Goal: Task Accomplishment & Management: Use online tool/utility

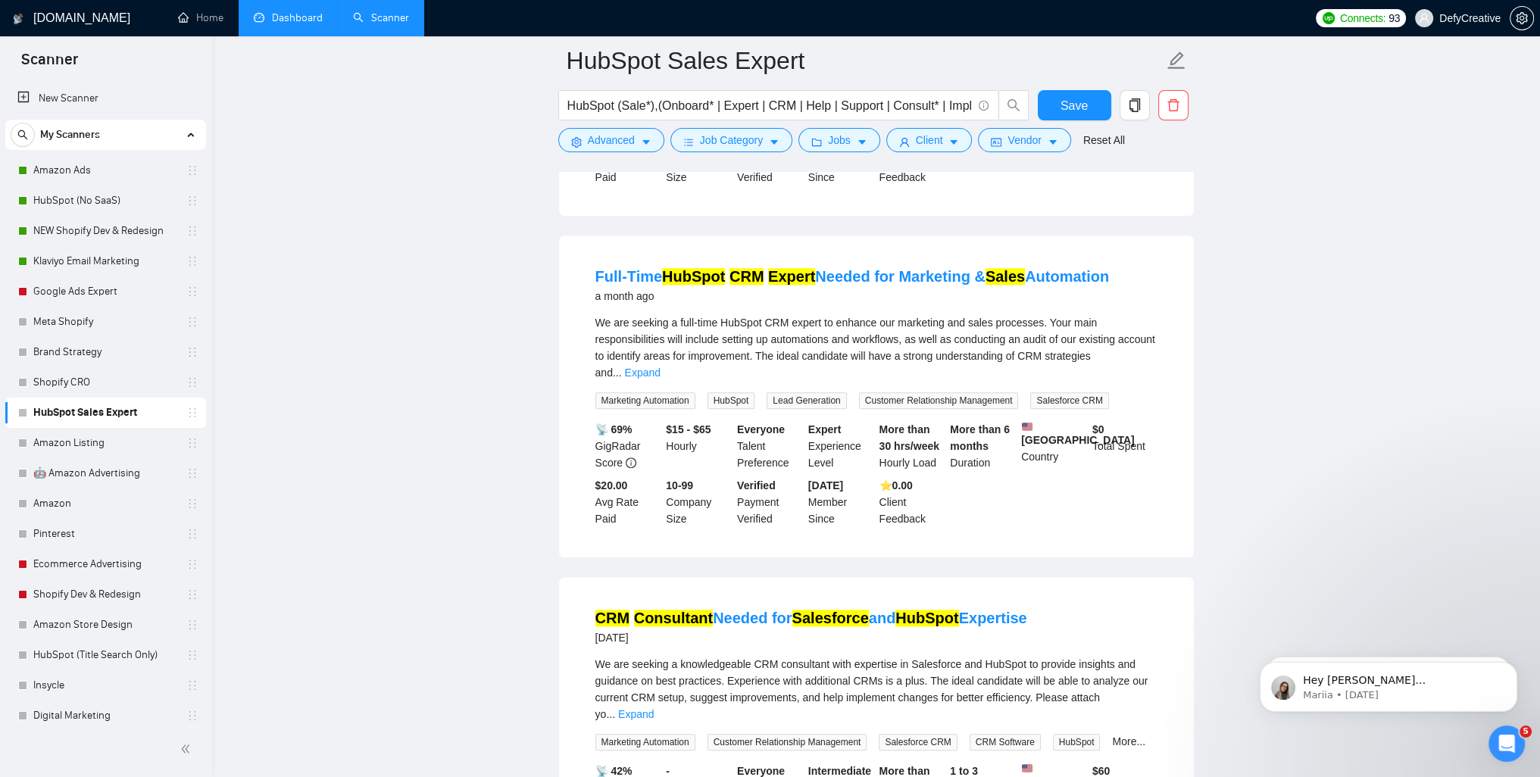
click at [286, 20] on link "Dashboard" at bounding box center [288, 17] width 69 height 13
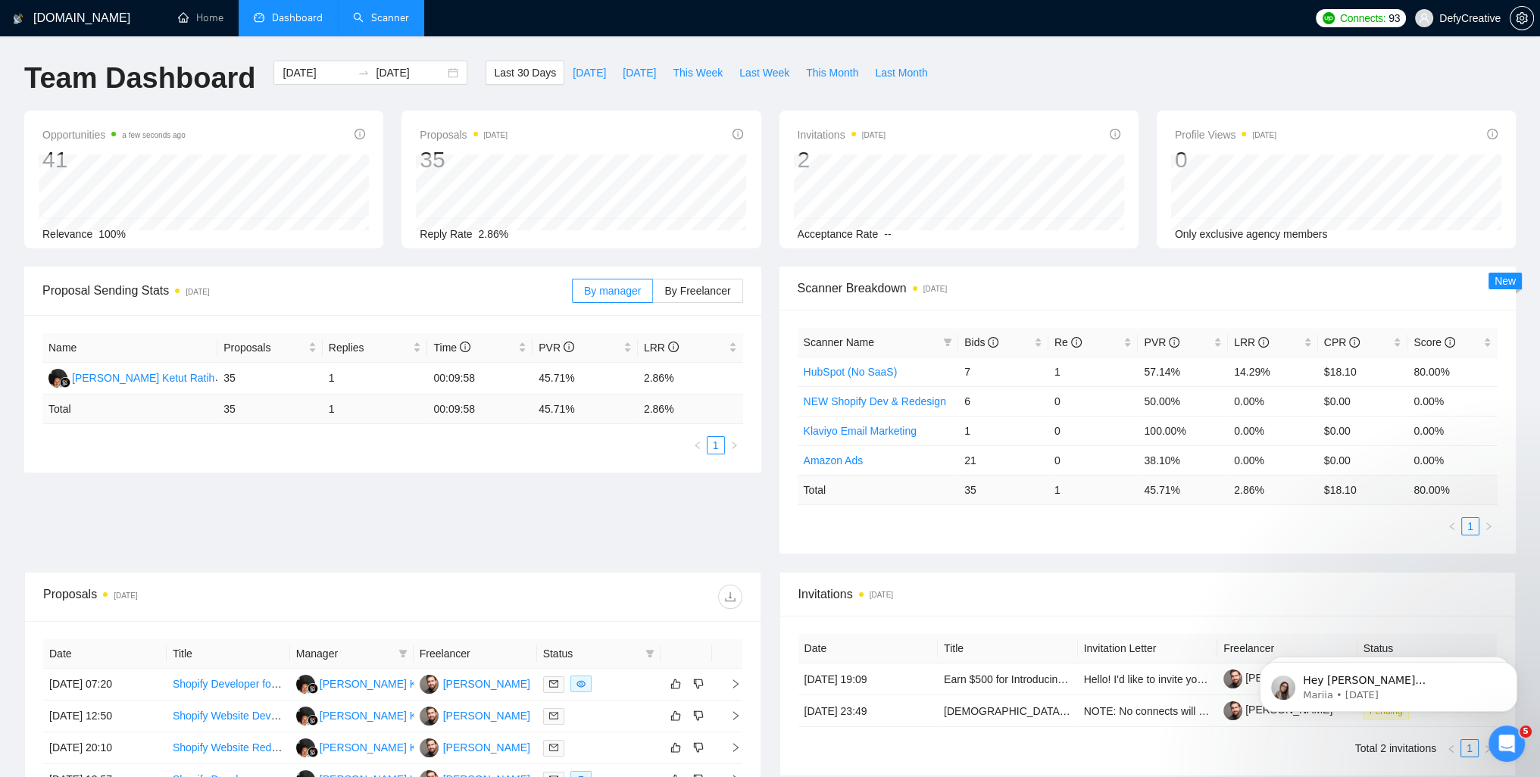
click at [374, 19] on link "Scanner" at bounding box center [381, 17] width 56 height 13
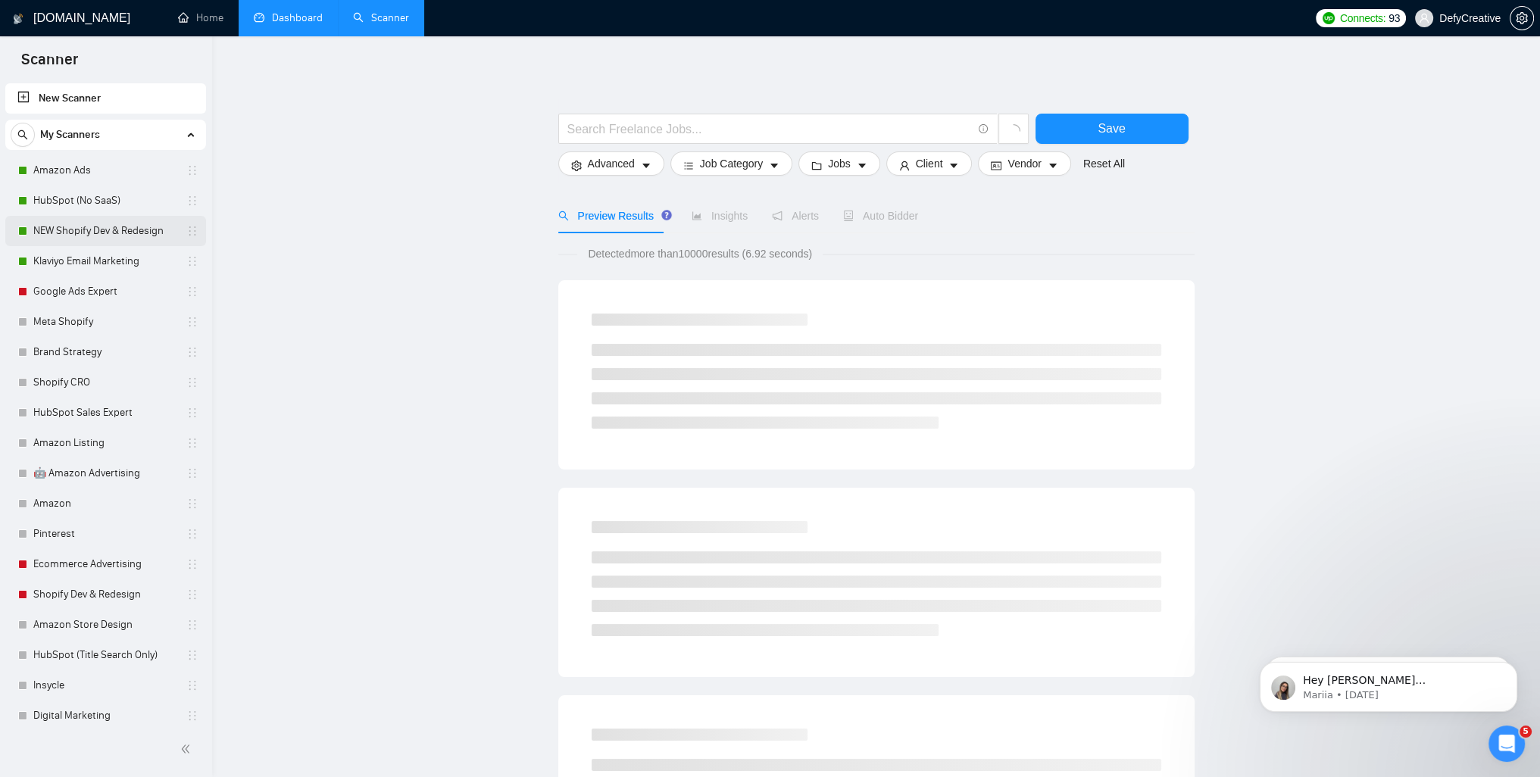
click at [76, 234] on link "NEW Shopify Dev & Redesign" at bounding box center [105, 231] width 144 height 30
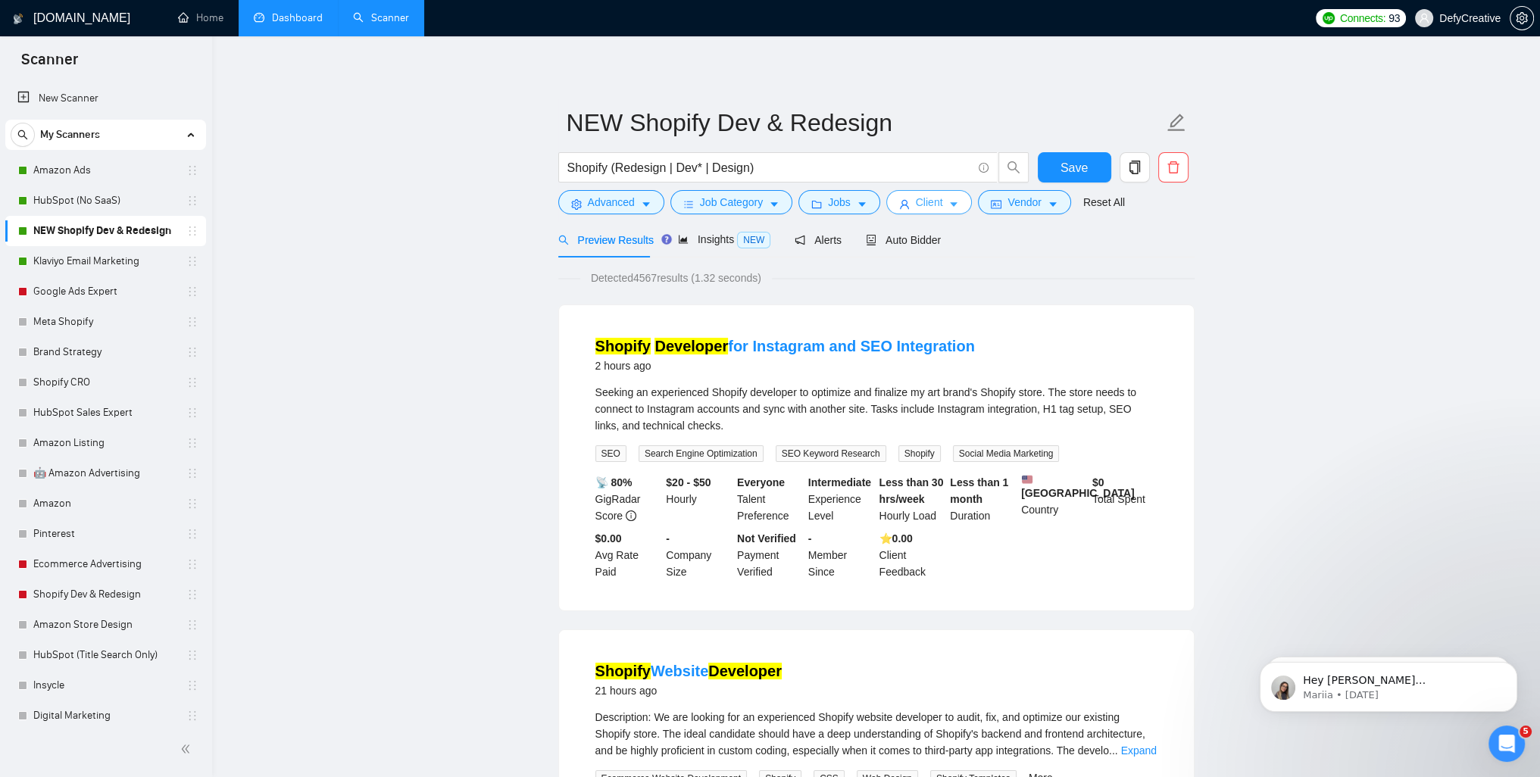
click at [916, 200] on span "Client" at bounding box center [929, 202] width 27 height 17
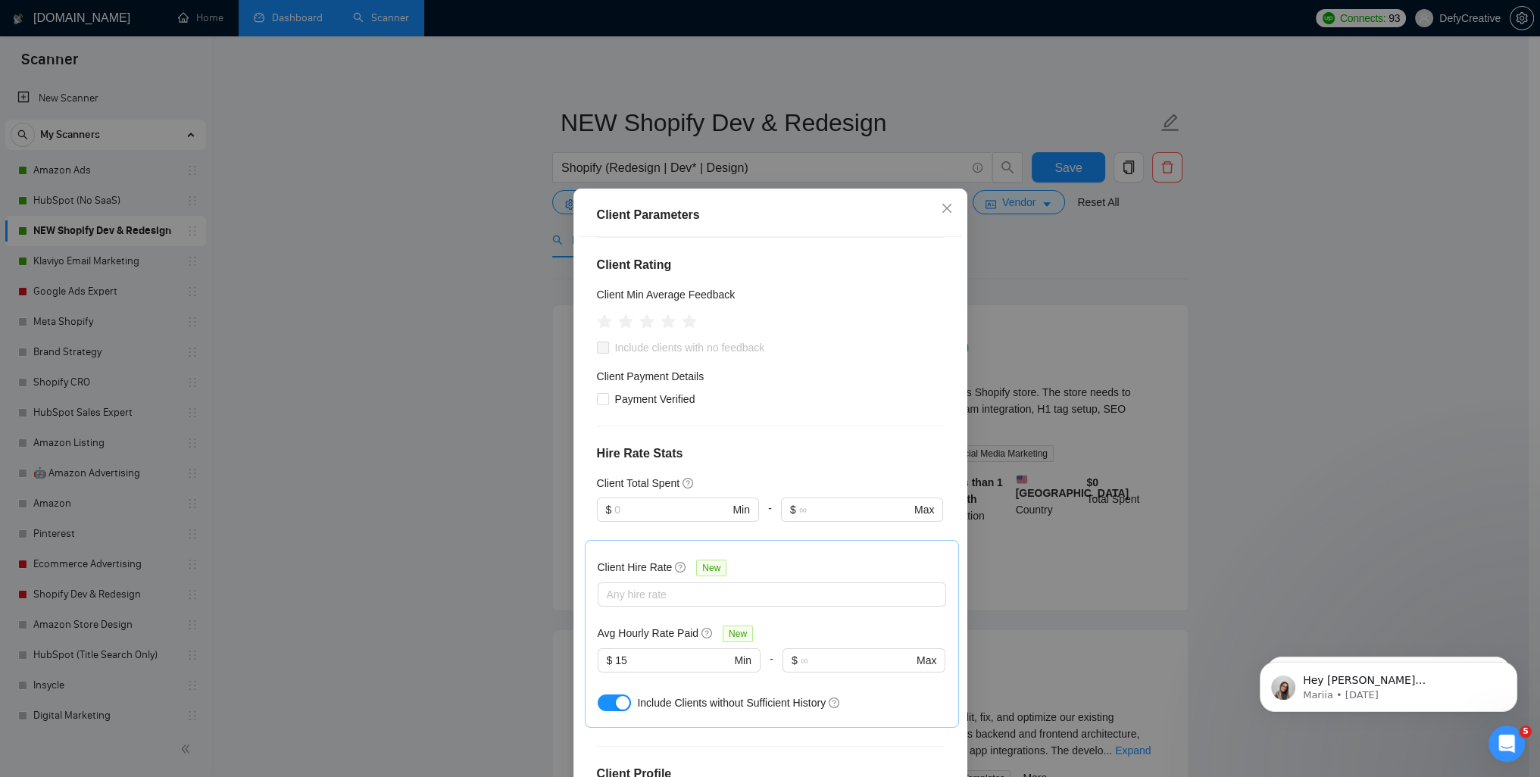
scroll to position [22, 0]
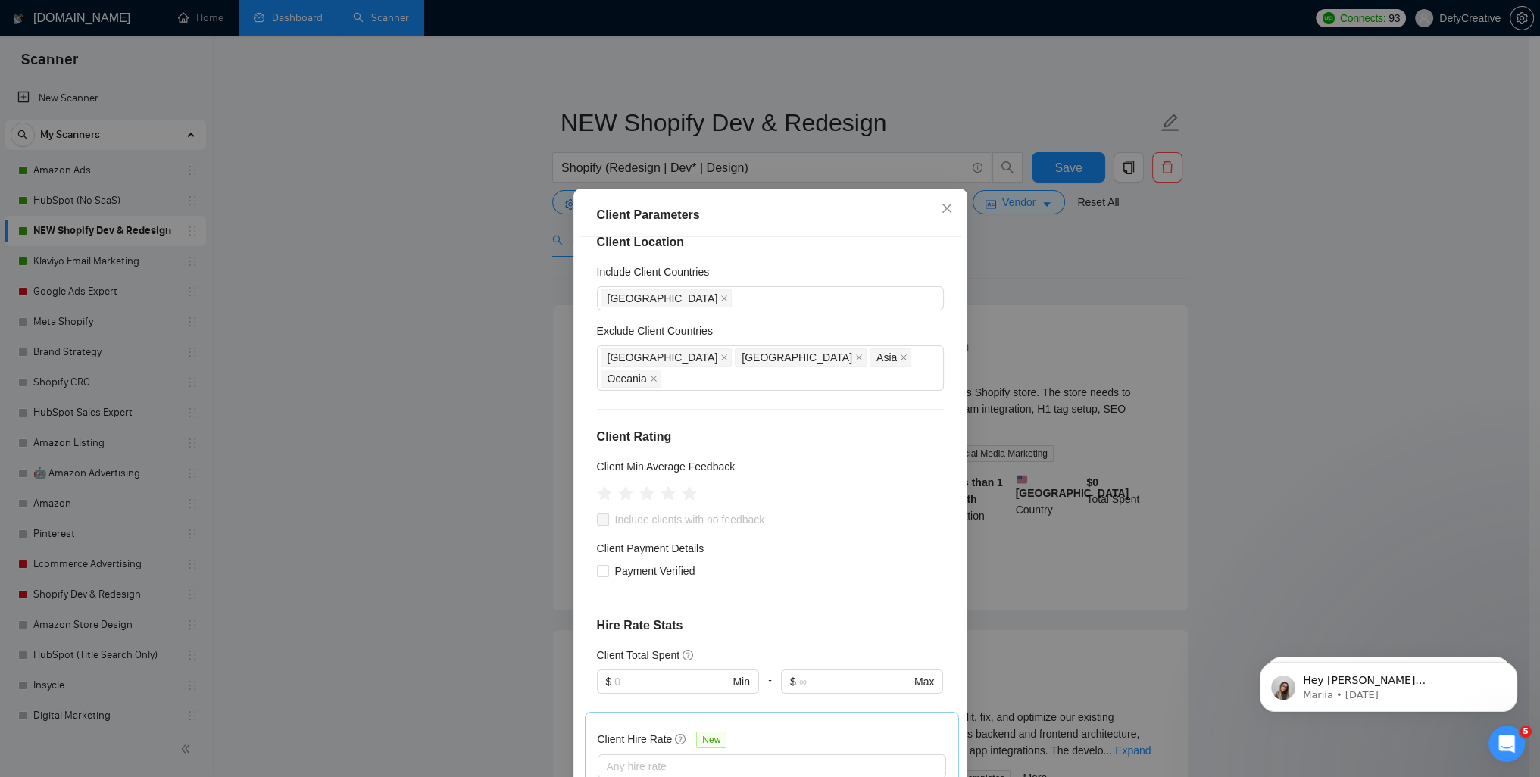
click at [456, 268] on div "Client Parameters Client Location Include Client Countries [GEOGRAPHIC_DATA] Ex…" at bounding box center [770, 388] width 1540 height 777
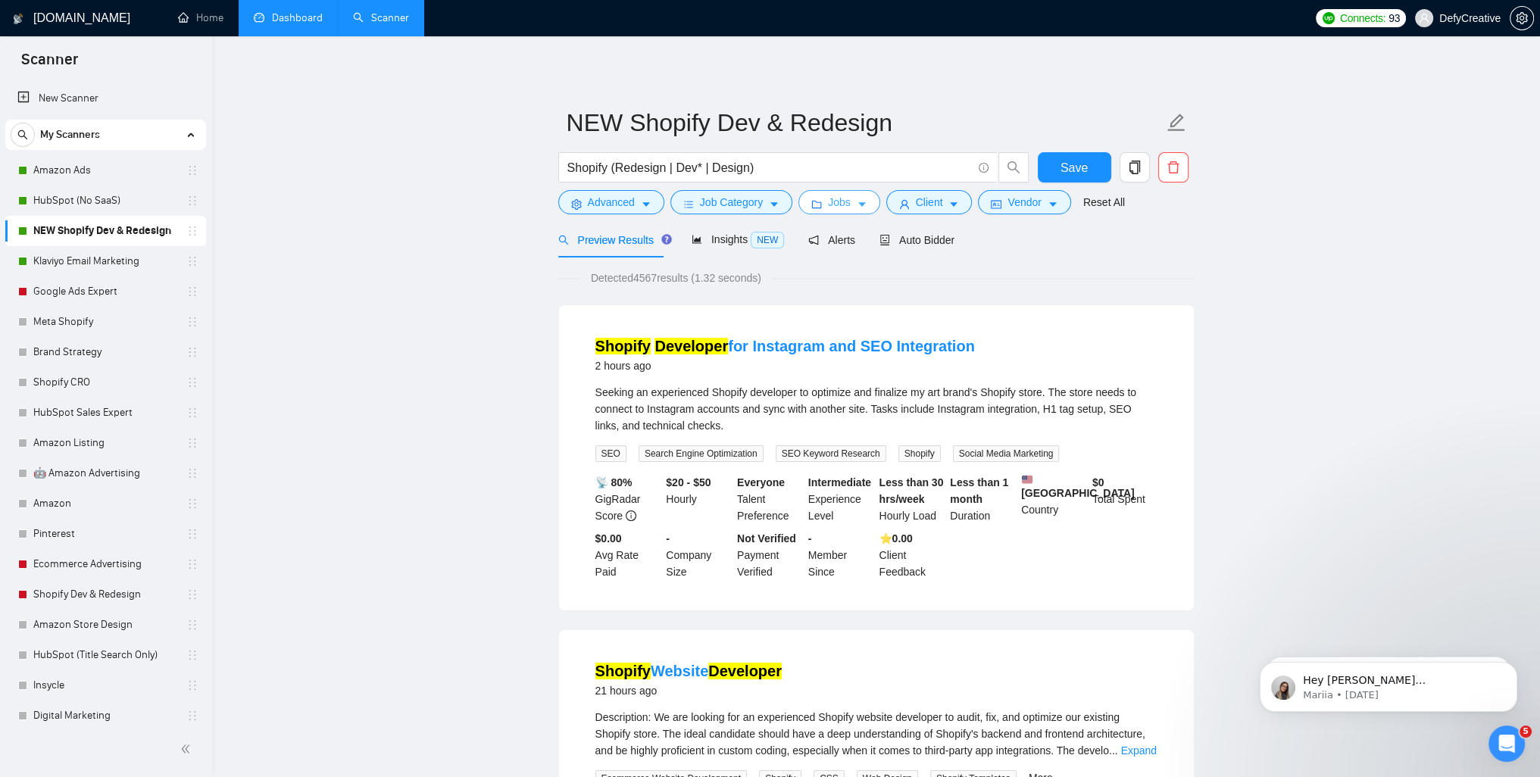
click at [842, 195] on span "Jobs" at bounding box center [839, 202] width 23 height 17
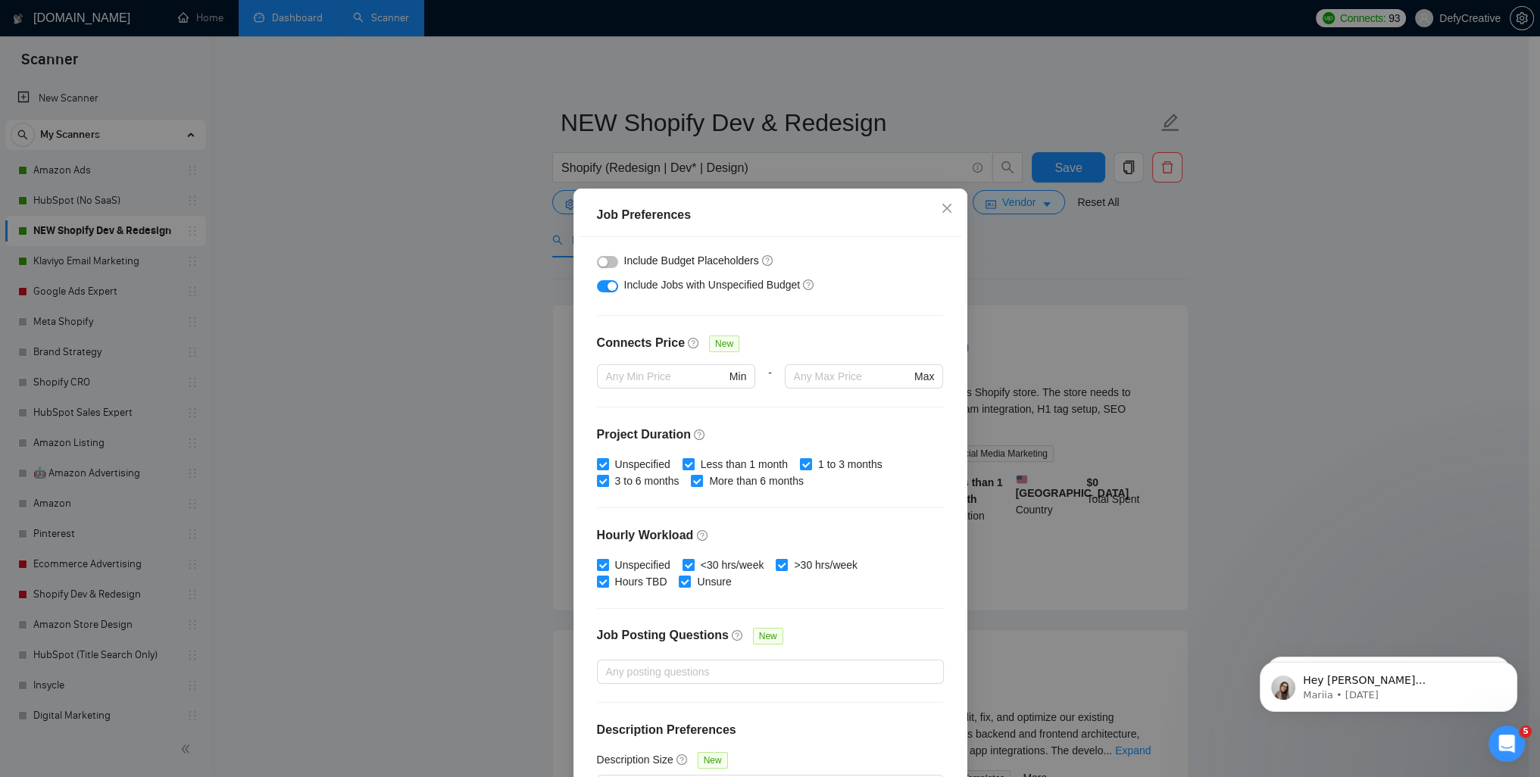
scroll to position [303, 0]
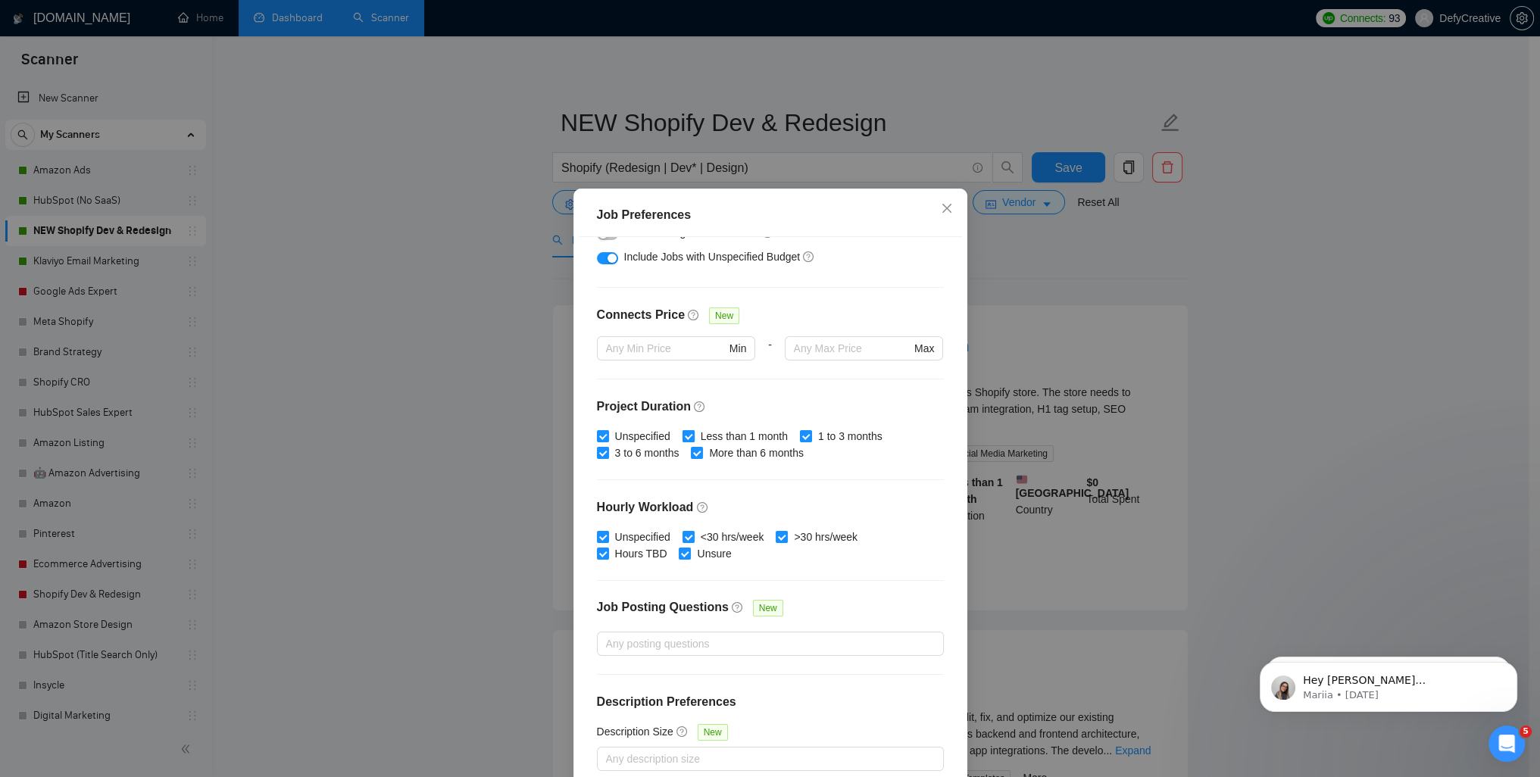
click at [683, 436] on input "Less than 1 month" at bounding box center [688, 435] width 11 height 11
checkbox input "false"
click at [514, 375] on div "Job Preferences Budget Project Type All Fixed Price Hourly Rate Fixed Price Bud…" at bounding box center [770, 388] width 1540 height 777
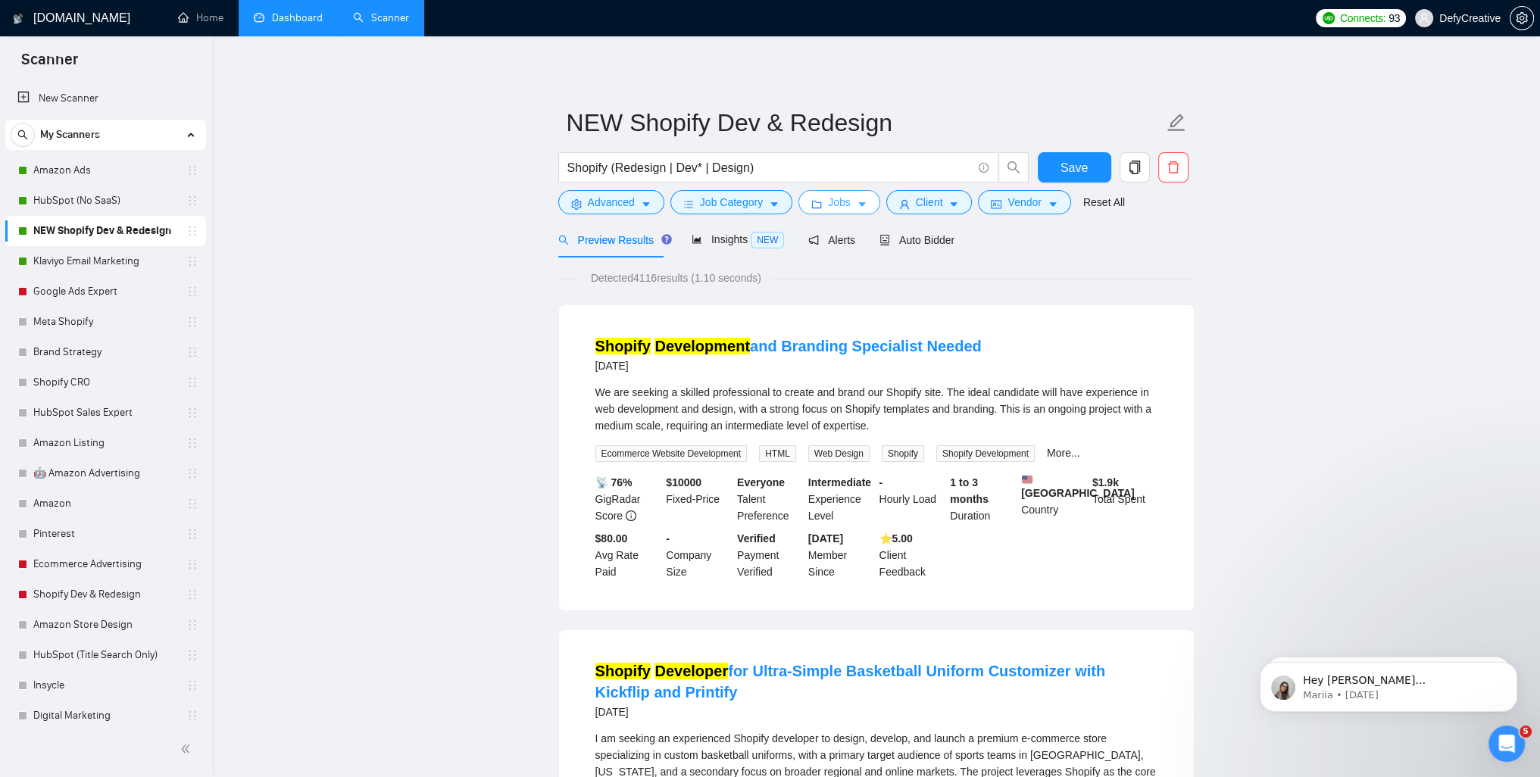
click at [835, 200] on span "Jobs" at bounding box center [839, 202] width 23 height 17
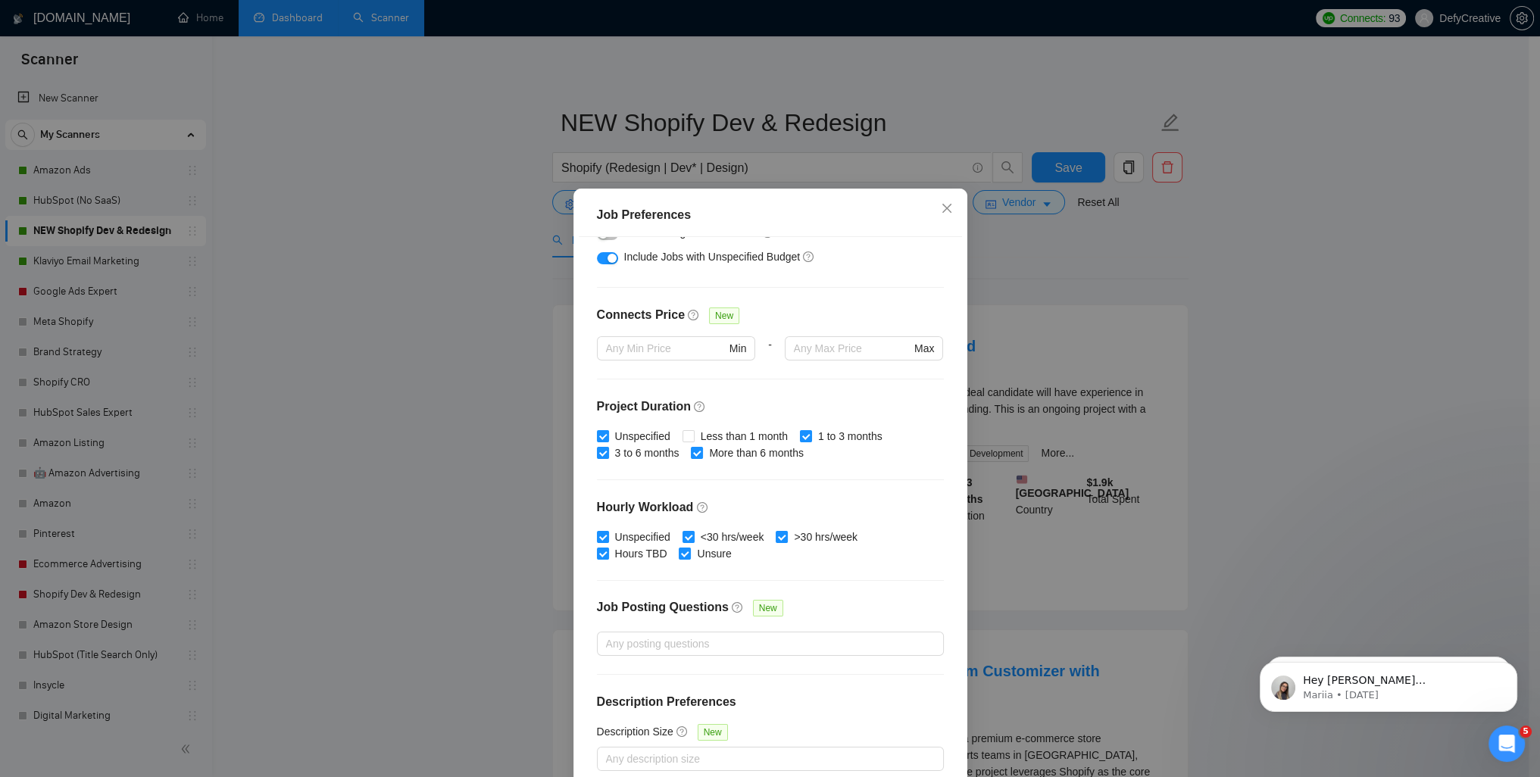
click at [436, 307] on div "Job Preferences Budget Project Type All Fixed Price Hourly Rate Fixed Price Bud…" at bounding box center [770, 388] width 1540 height 777
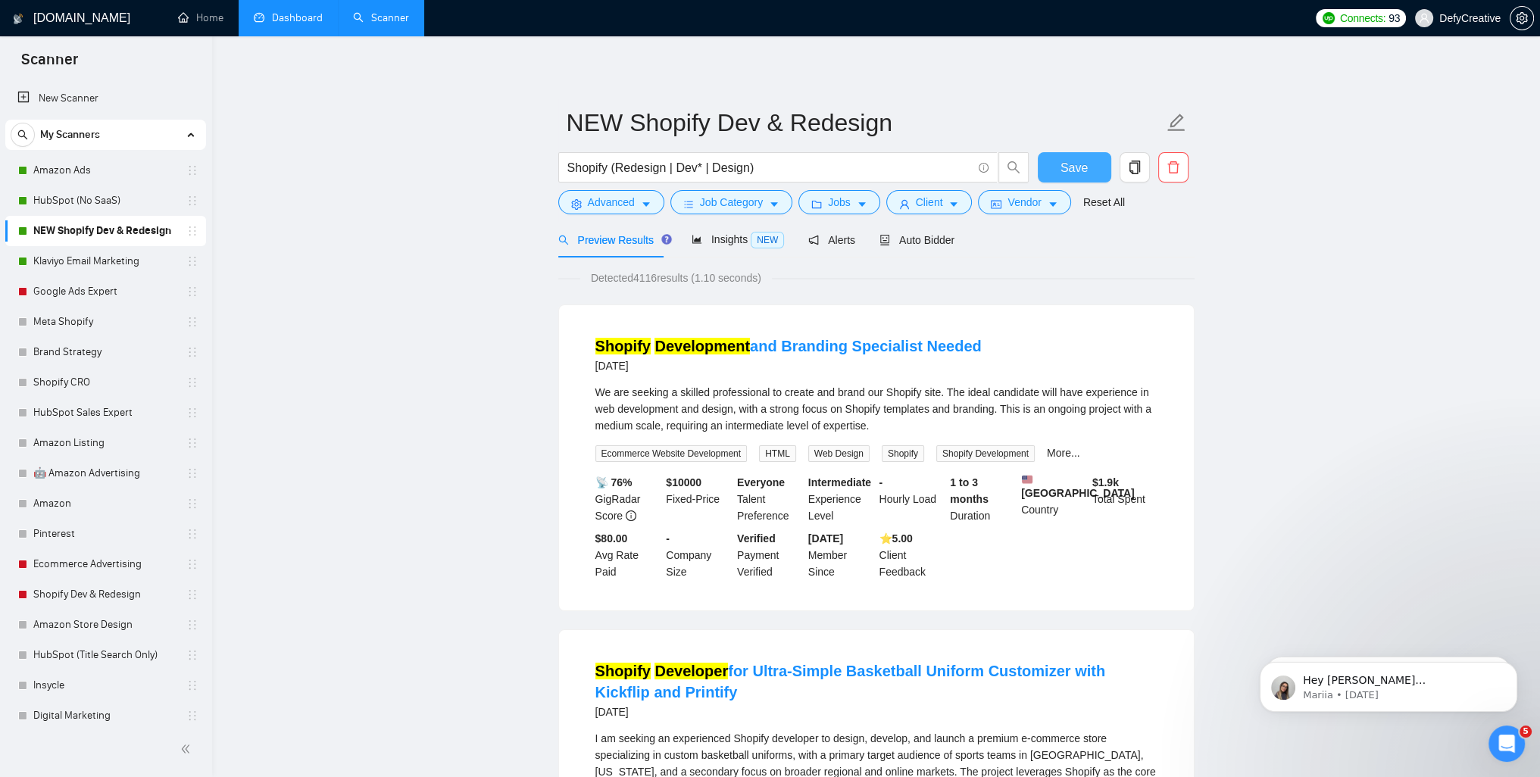
click at [1066, 167] on span "Save" at bounding box center [1074, 167] width 27 height 19
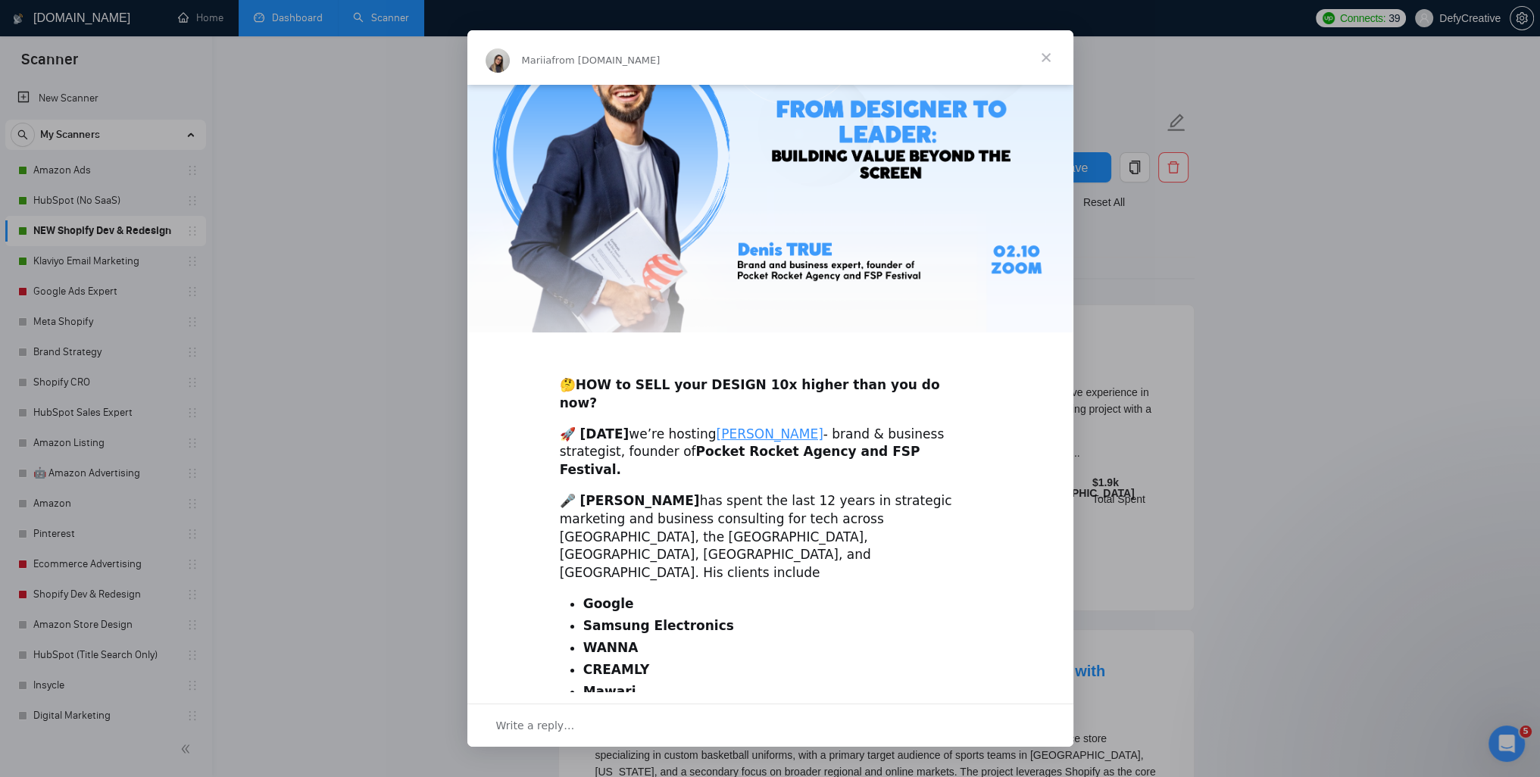
scroll to position [0, 0]
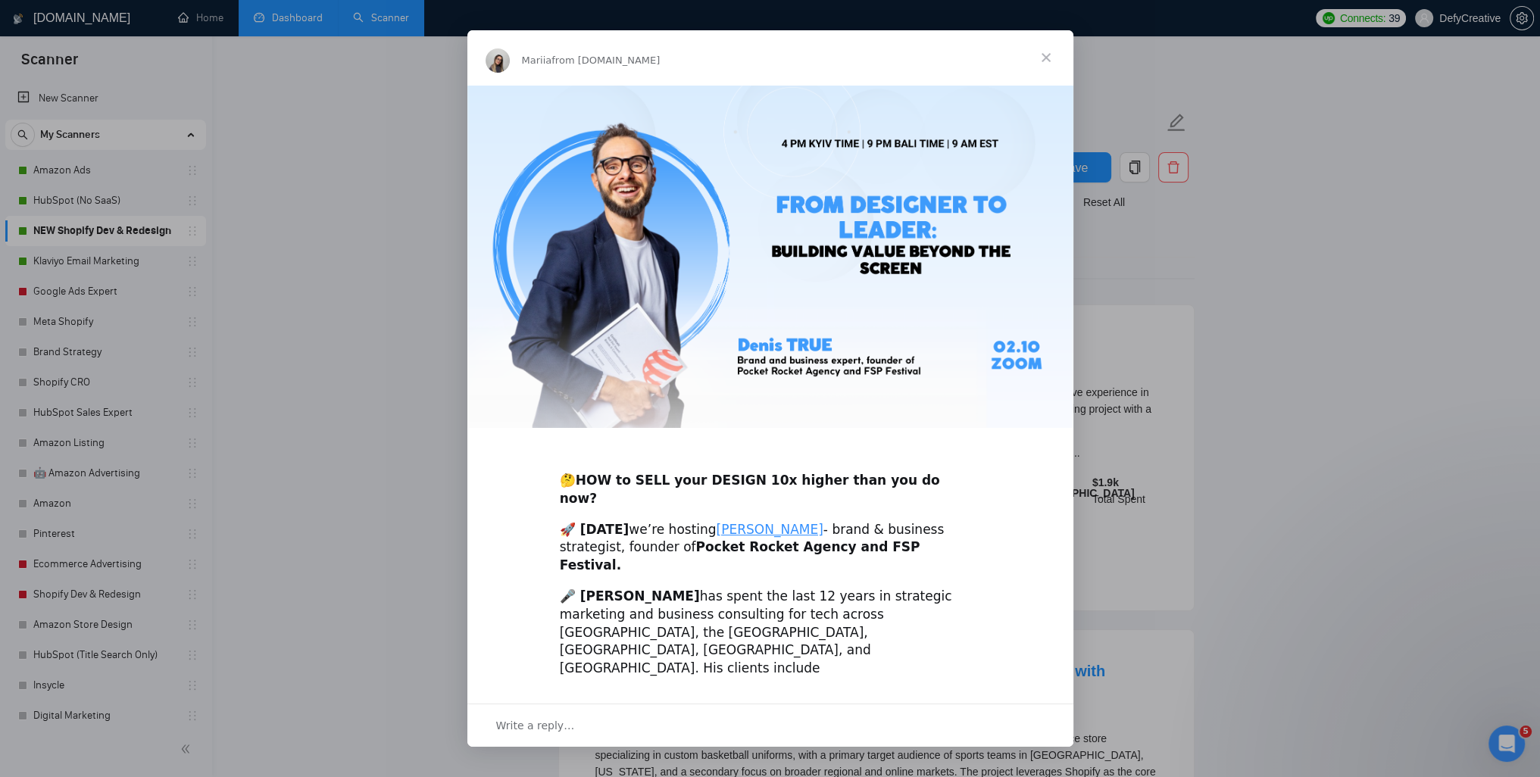
click at [1046, 55] on span "Close" at bounding box center [1046, 57] width 55 height 55
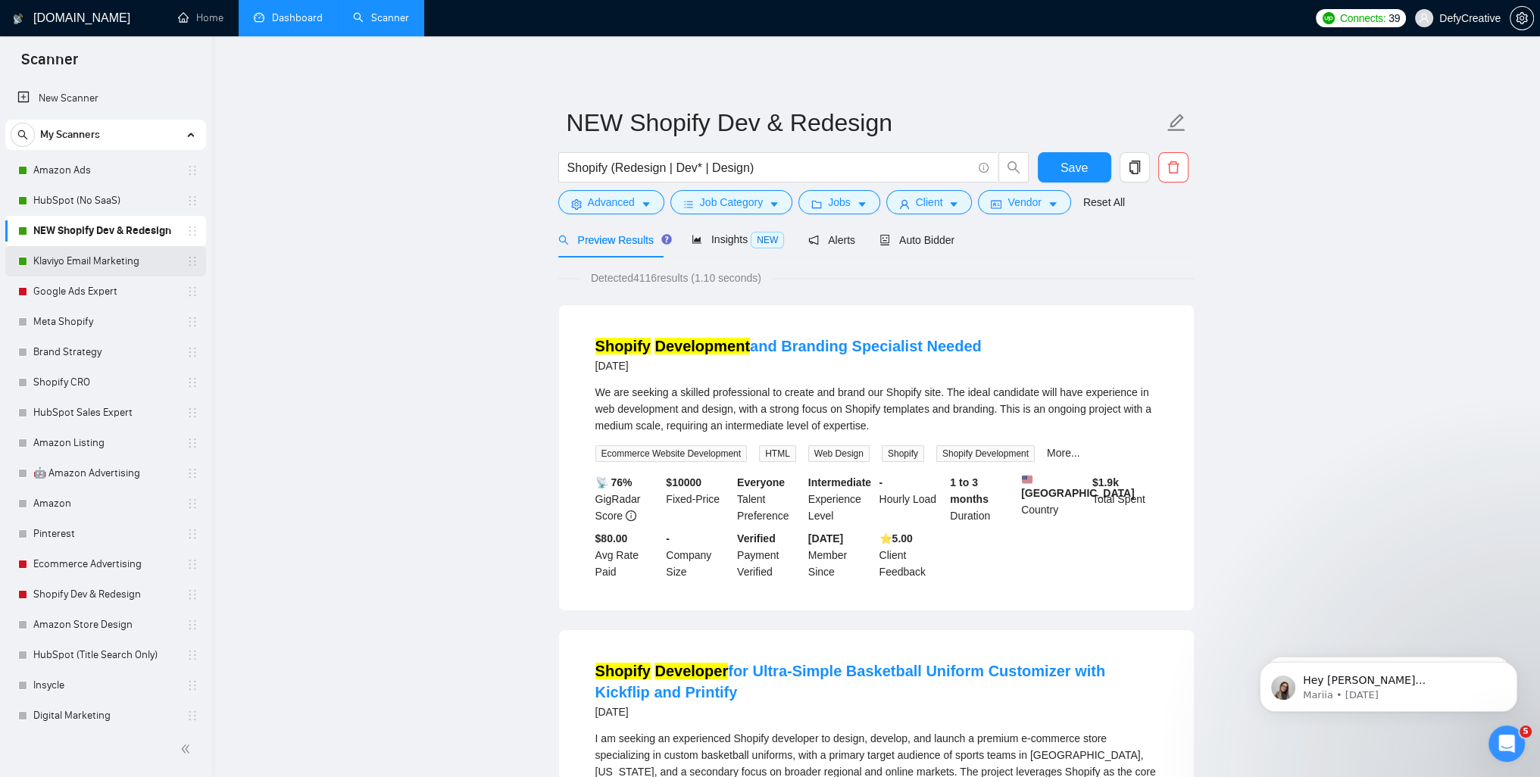
click at [116, 261] on link "Klaviyo Email Marketing" at bounding box center [105, 261] width 144 height 30
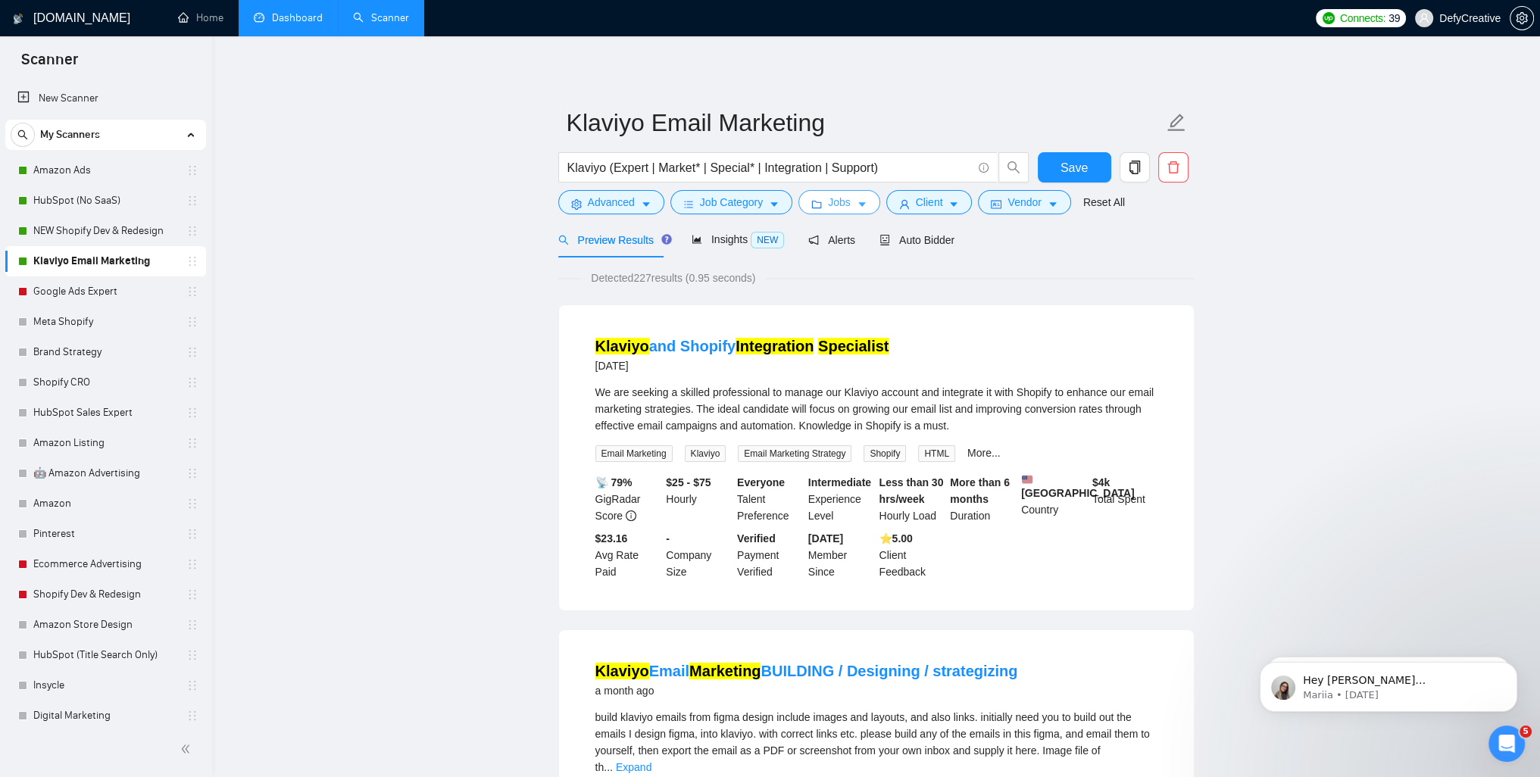
click at [833, 202] on span "Jobs" at bounding box center [839, 202] width 23 height 17
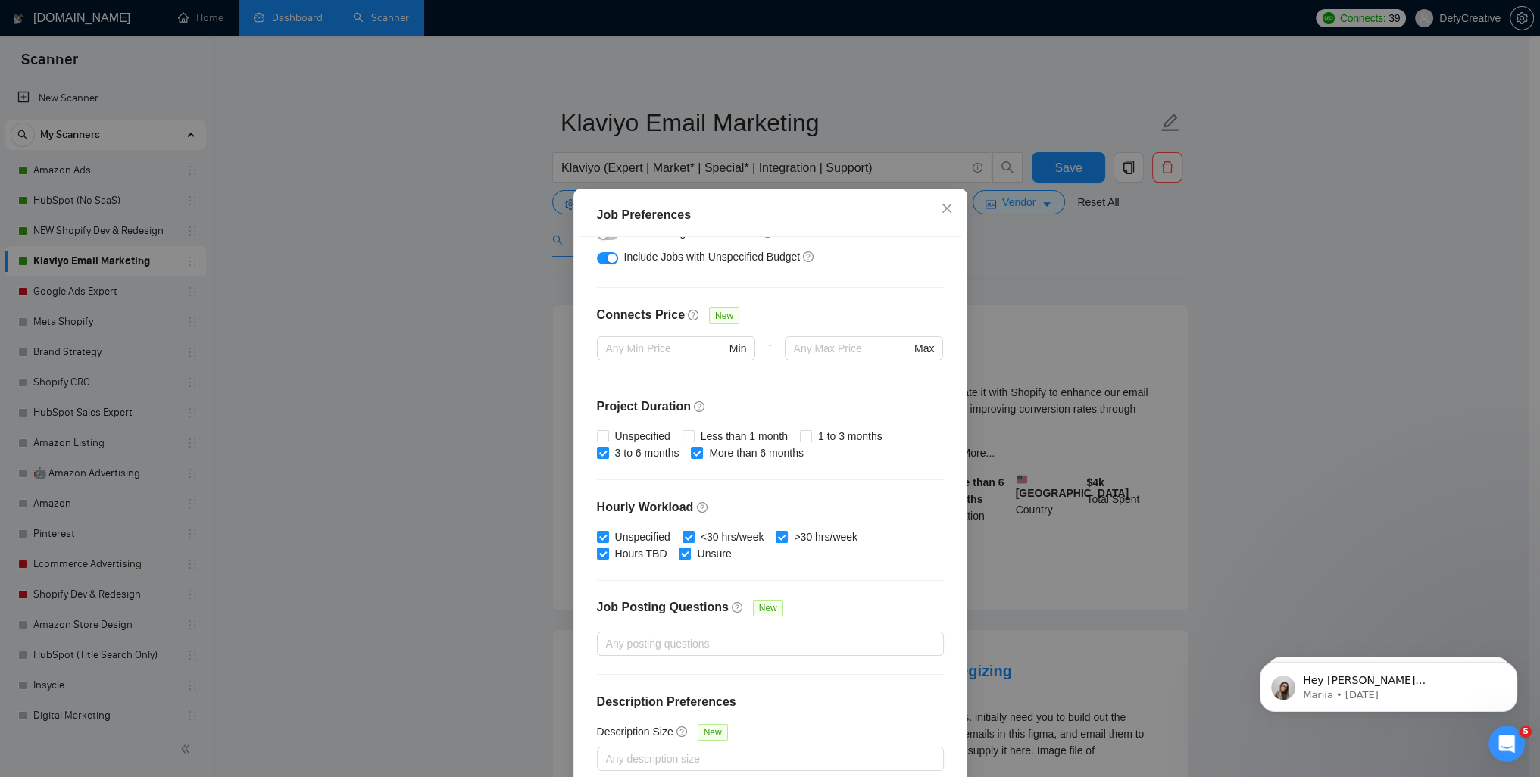
click at [420, 320] on div "Job Preferences Budget Project Type All Fixed Price Hourly Rate Fixed Price Bud…" at bounding box center [770, 388] width 1540 height 777
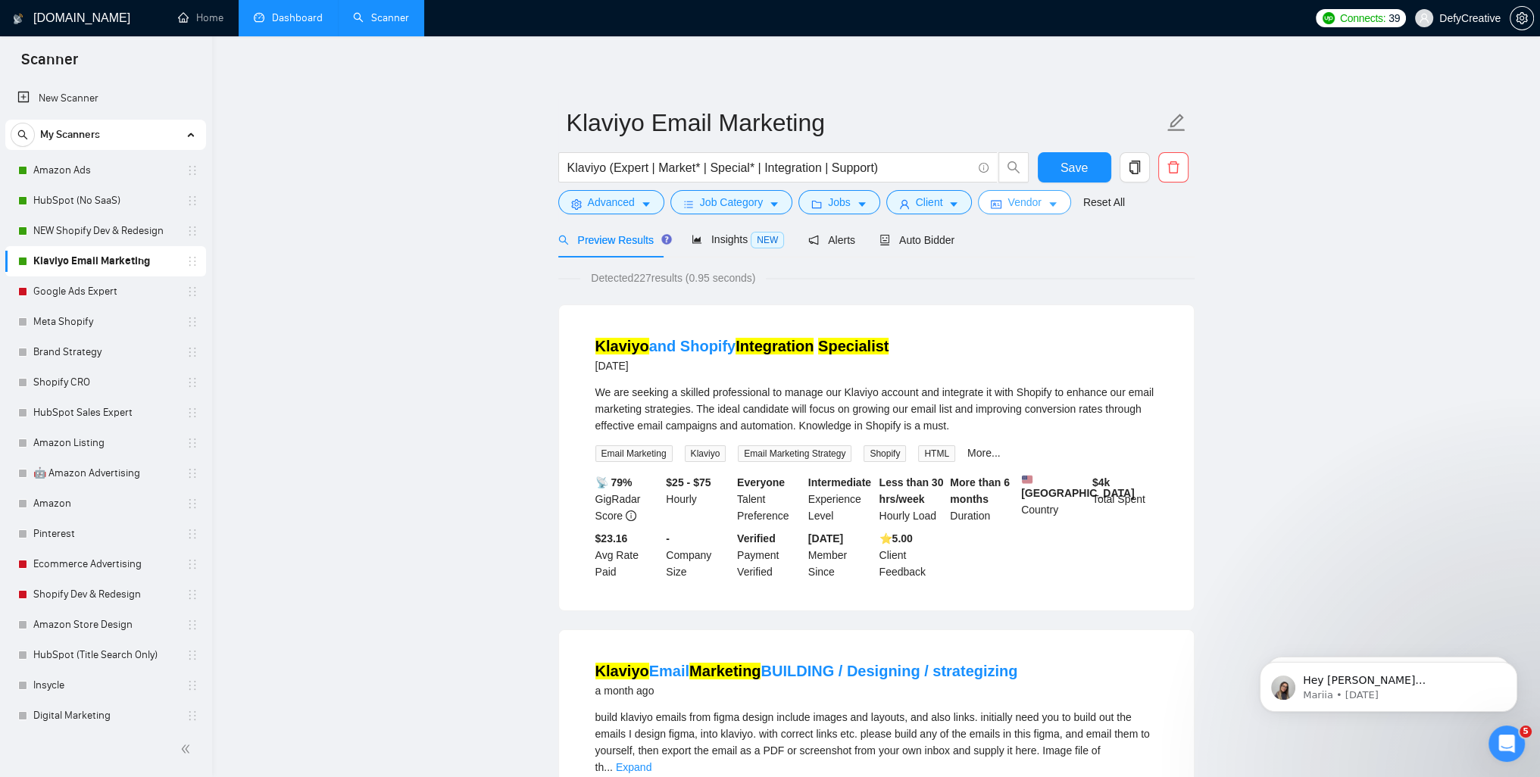
click at [995, 201] on icon "idcard" at bounding box center [996, 204] width 11 height 11
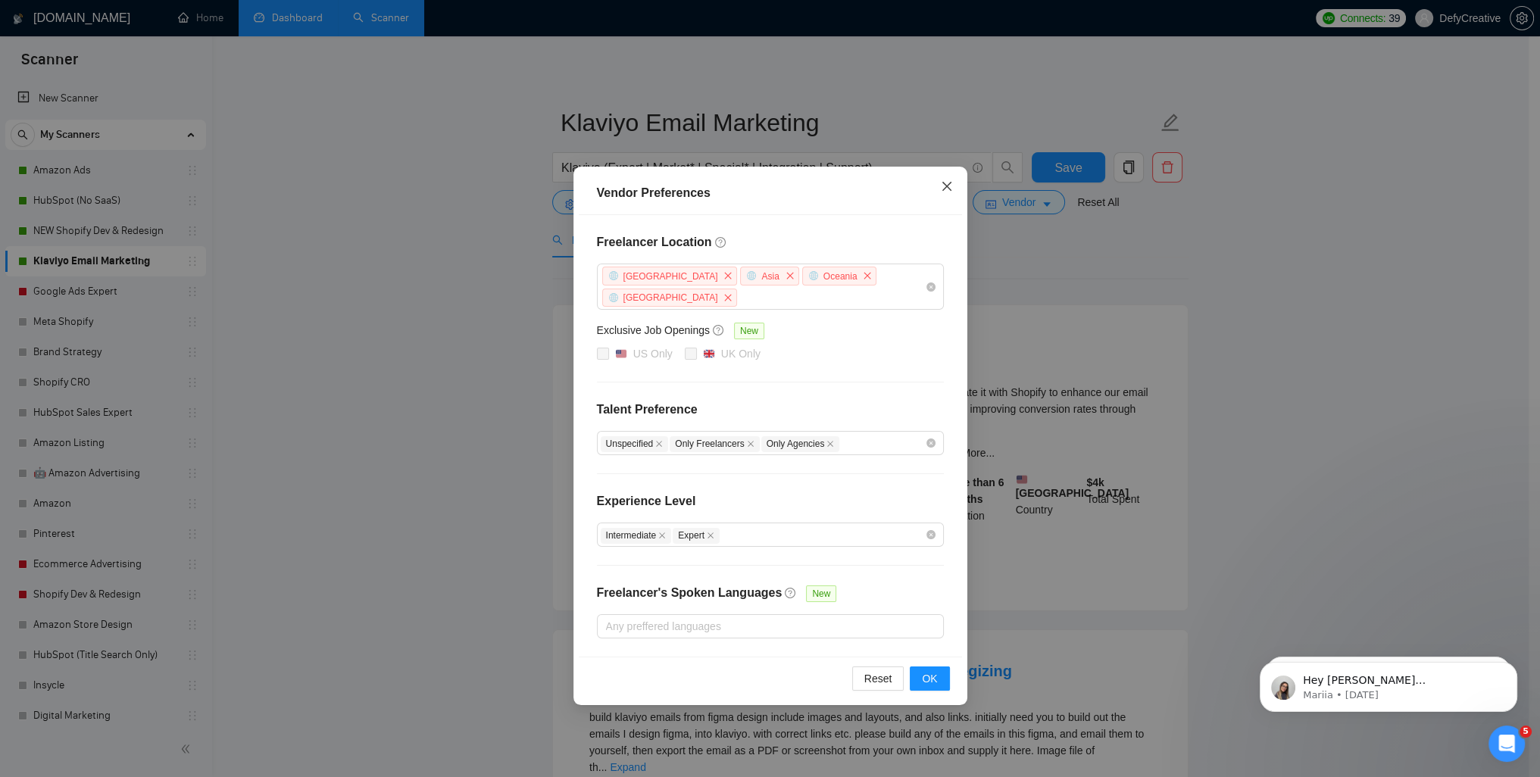
click at [942, 186] on icon "close" at bounding box center [947, 186] width 12 height 12
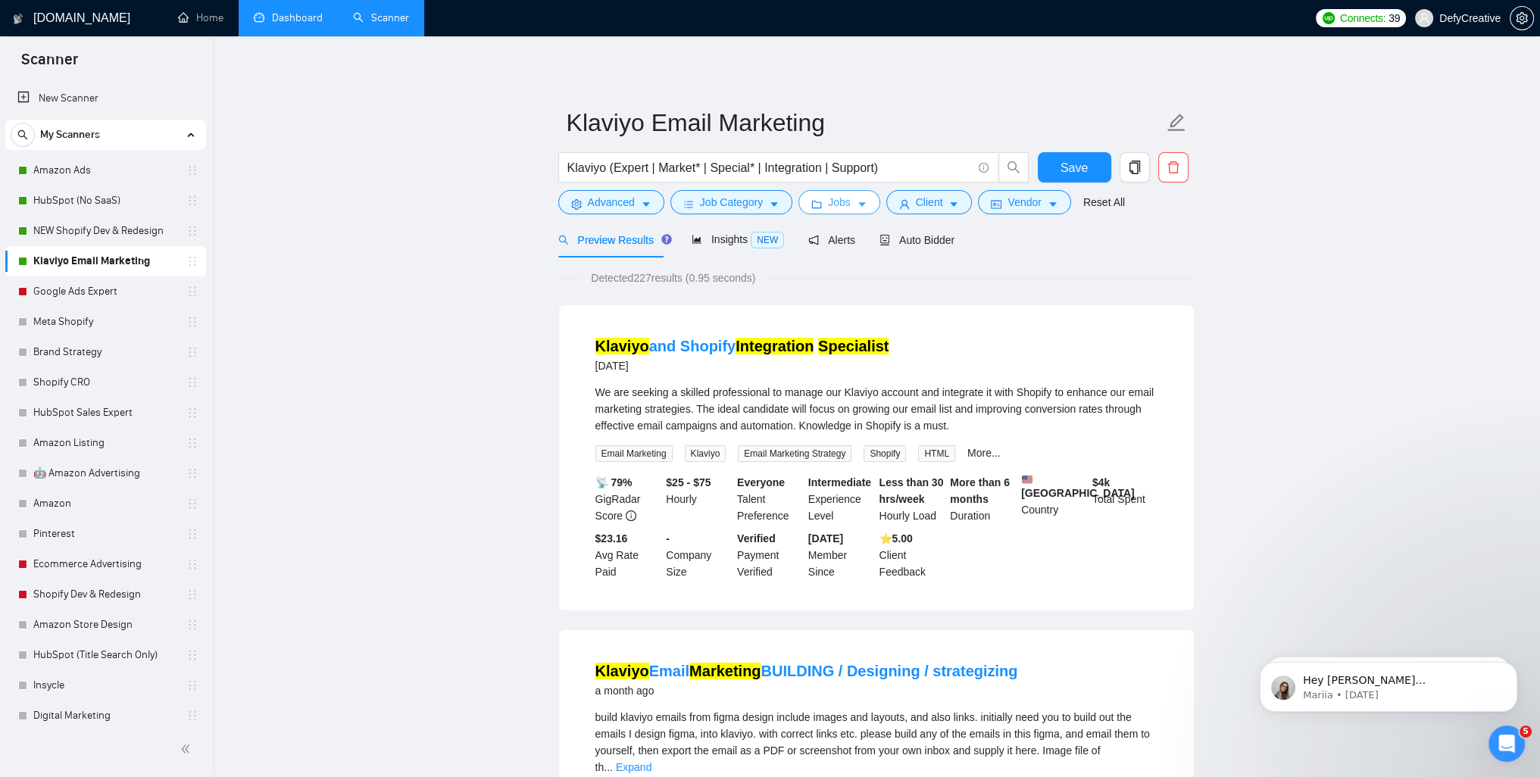
click at [828, 198] on span "Jobs" at bounding box center [839, 202] width 23 height 17
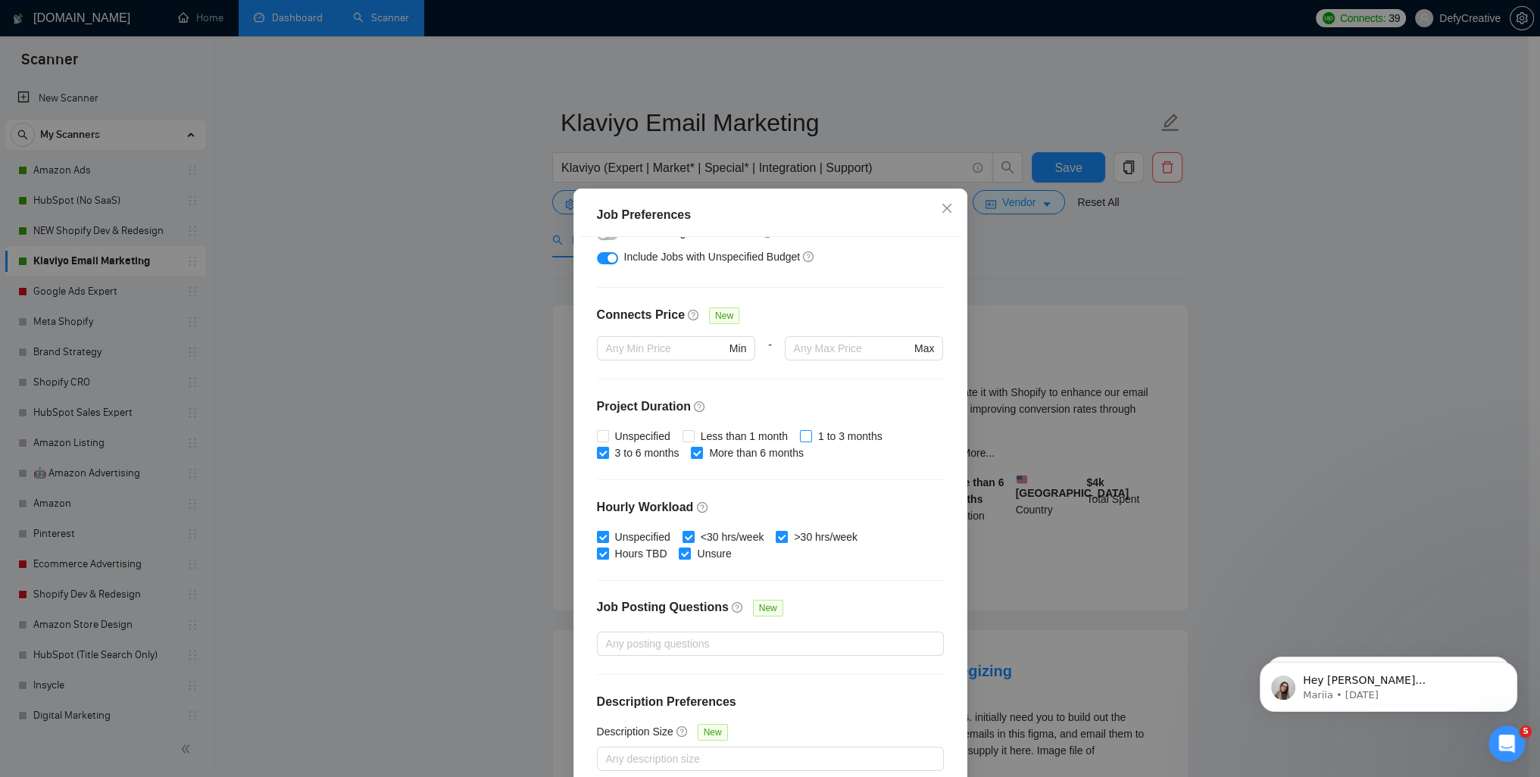
click at [803, 434] on span at bounding box center [806, 436] width 12 height 12
click at [803, 434] on input "1 to 3 months" at bounding box center [805, 435] width 11 height 11
checkbox input "true"
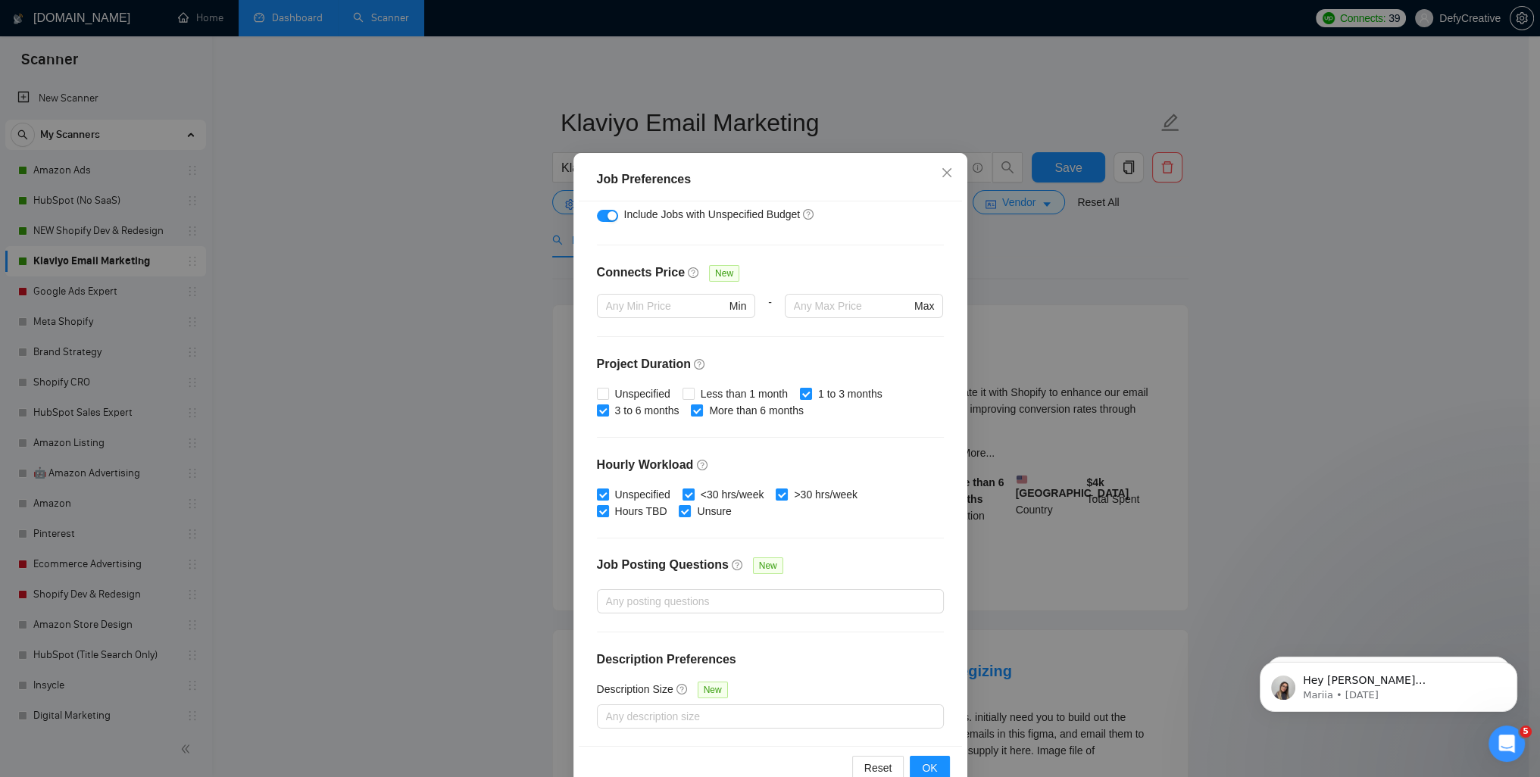
scroll to position [70, 0]
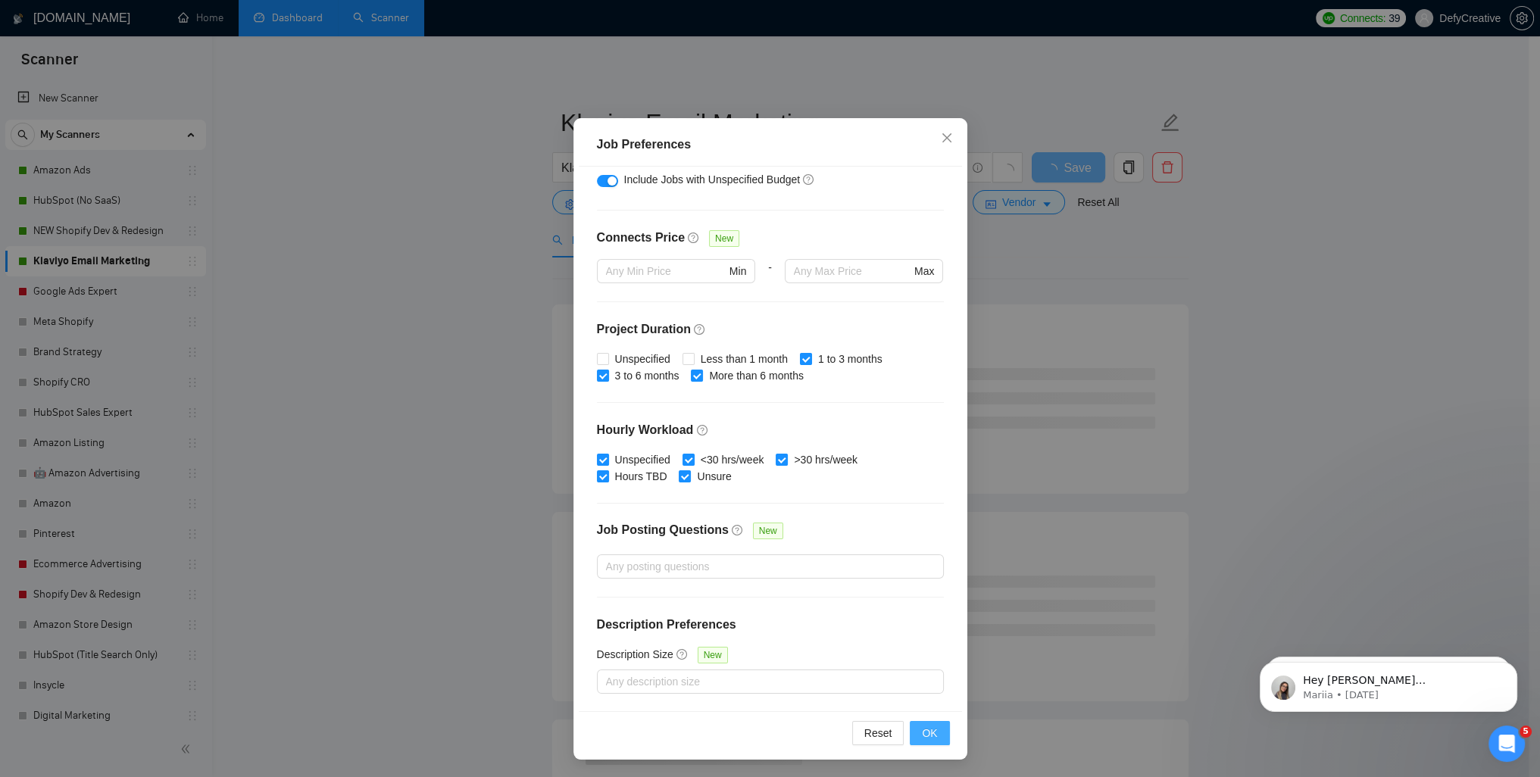
click at [924, 736] on span "OK" at bounding box center [929, 733] width 15 height 17
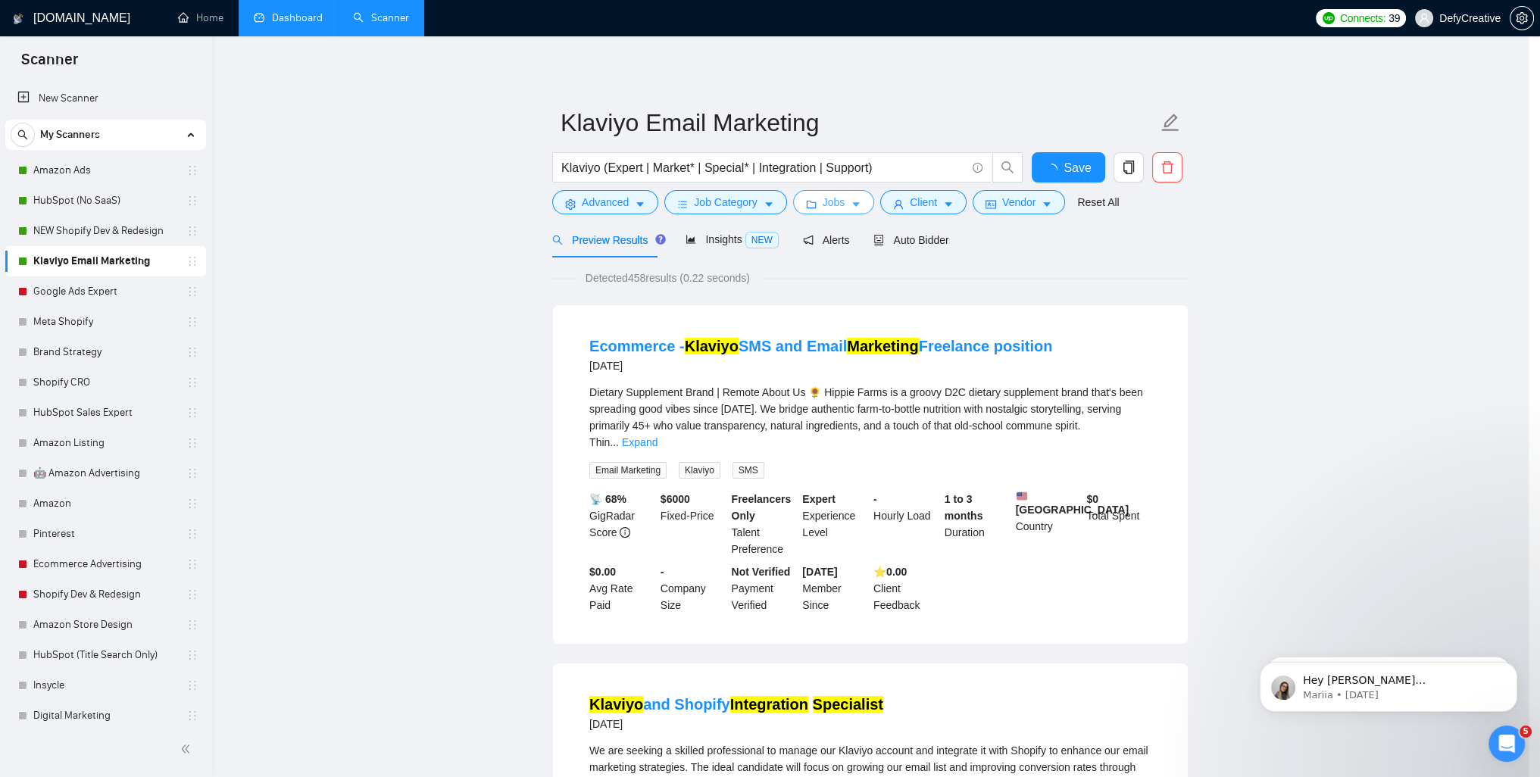
scroll to position [0, 0]
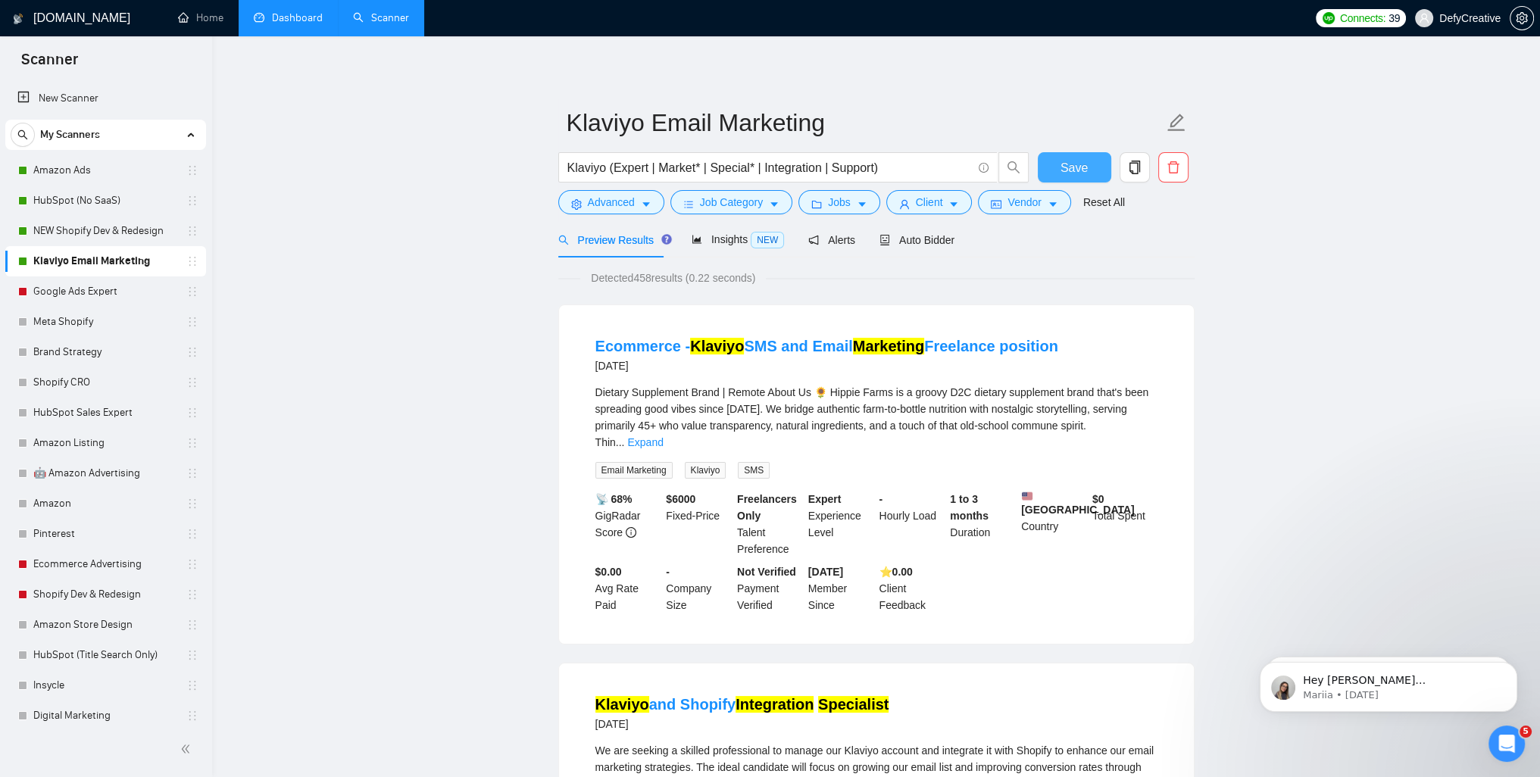
click at [1061, 166] on span "Save" at bounding box center [1074, 167] width 27 height 19
drag, startPoint x: 110, startPoint y: 227, endPoint x: 221, endPoint y: 214, distance: 112.1
click at [109, 227] on link "NEW Shopify Dev & Redesign" at bounding box center [105, 231] width 144 height 30
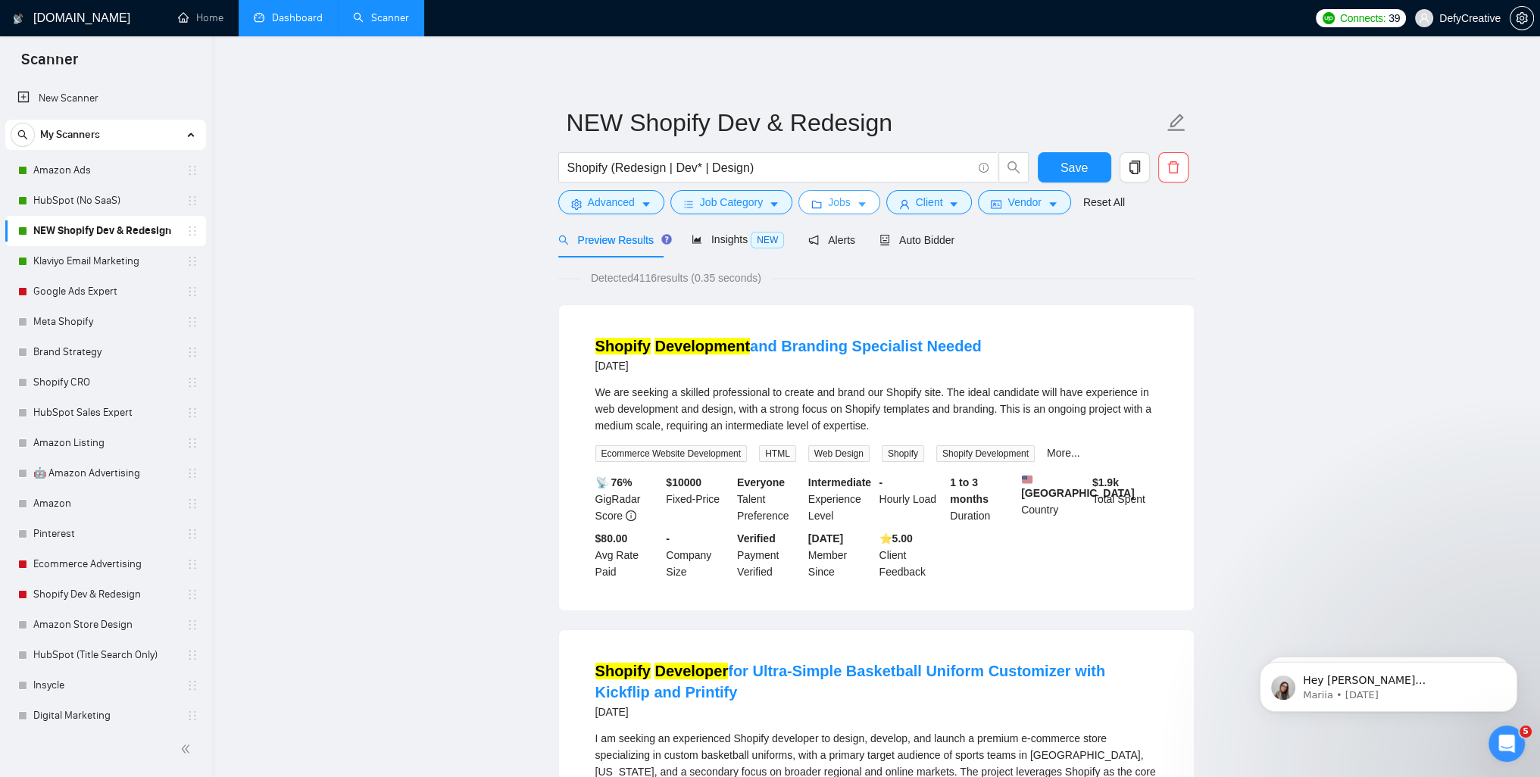
click at [831, 201] on span "Jobs" at bounding box center [839, 202] width 23 height 17
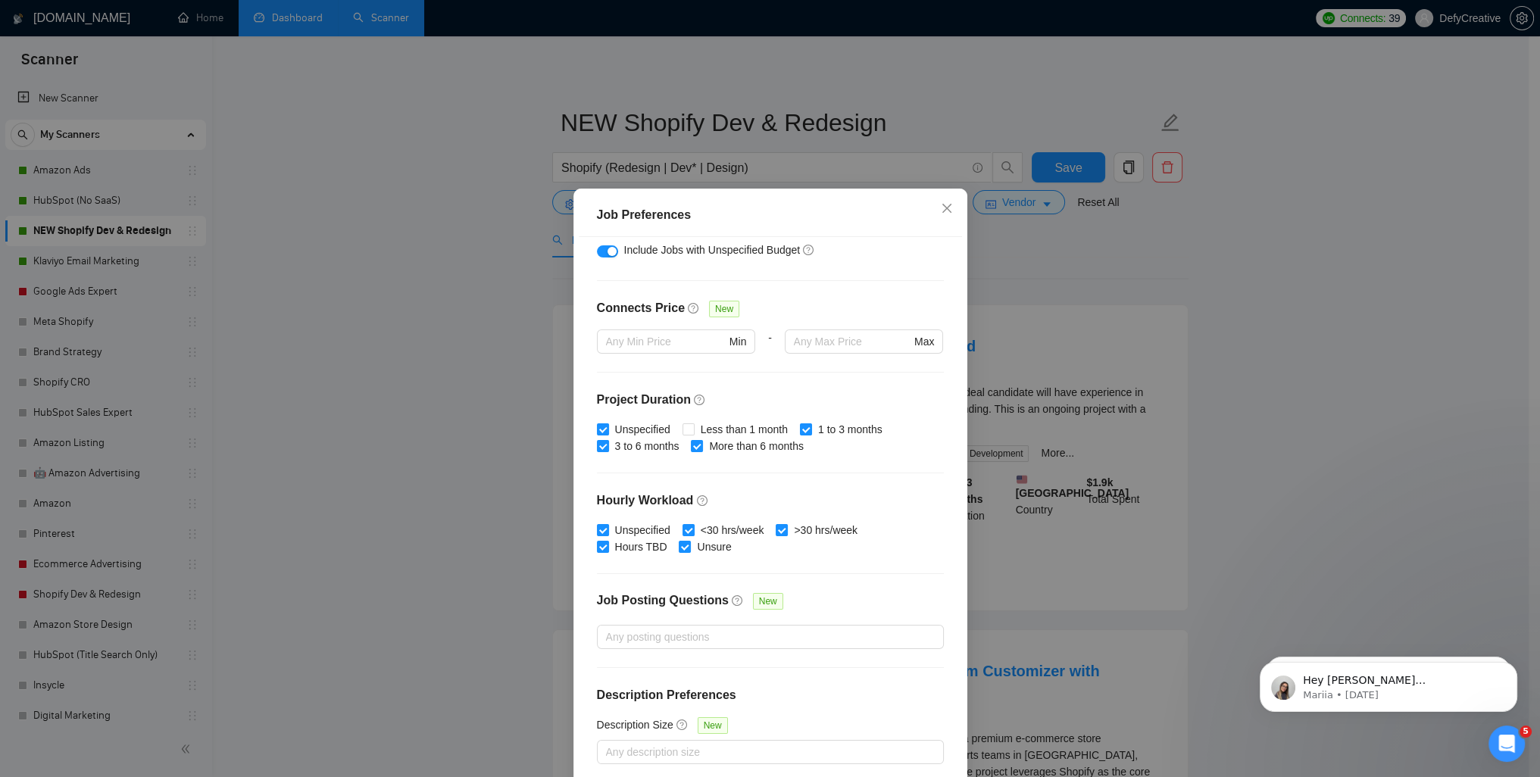
click at [412, 207] on div "Job Preferences Budget Project Type All Fixed Price Hourly Rate Fixed Price Bud…" at bounding box center [770, 388] width 1540 height 777
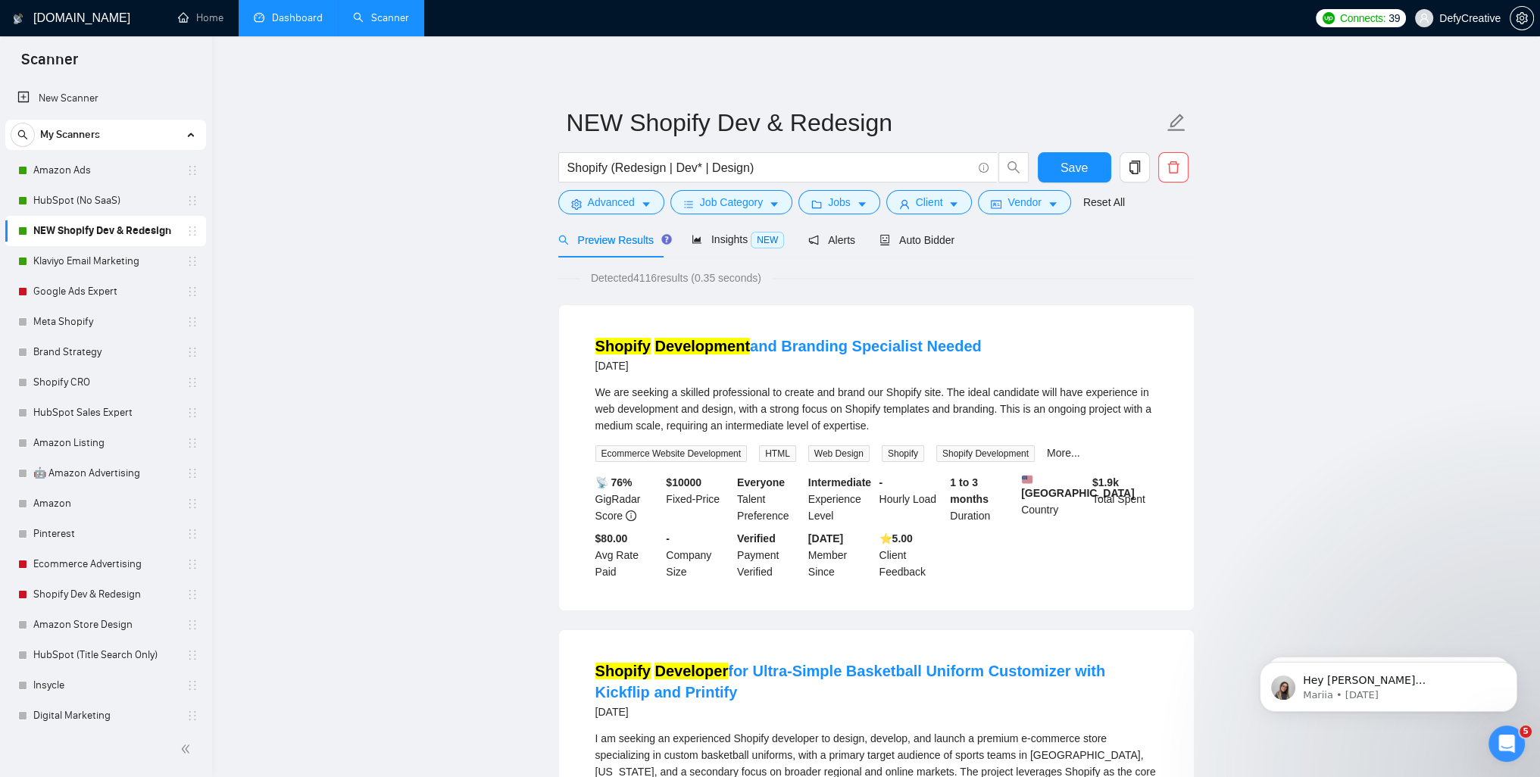
click at [297, 22] on link "Dashboard" at bounding box center [288, 17] width 69 height 13
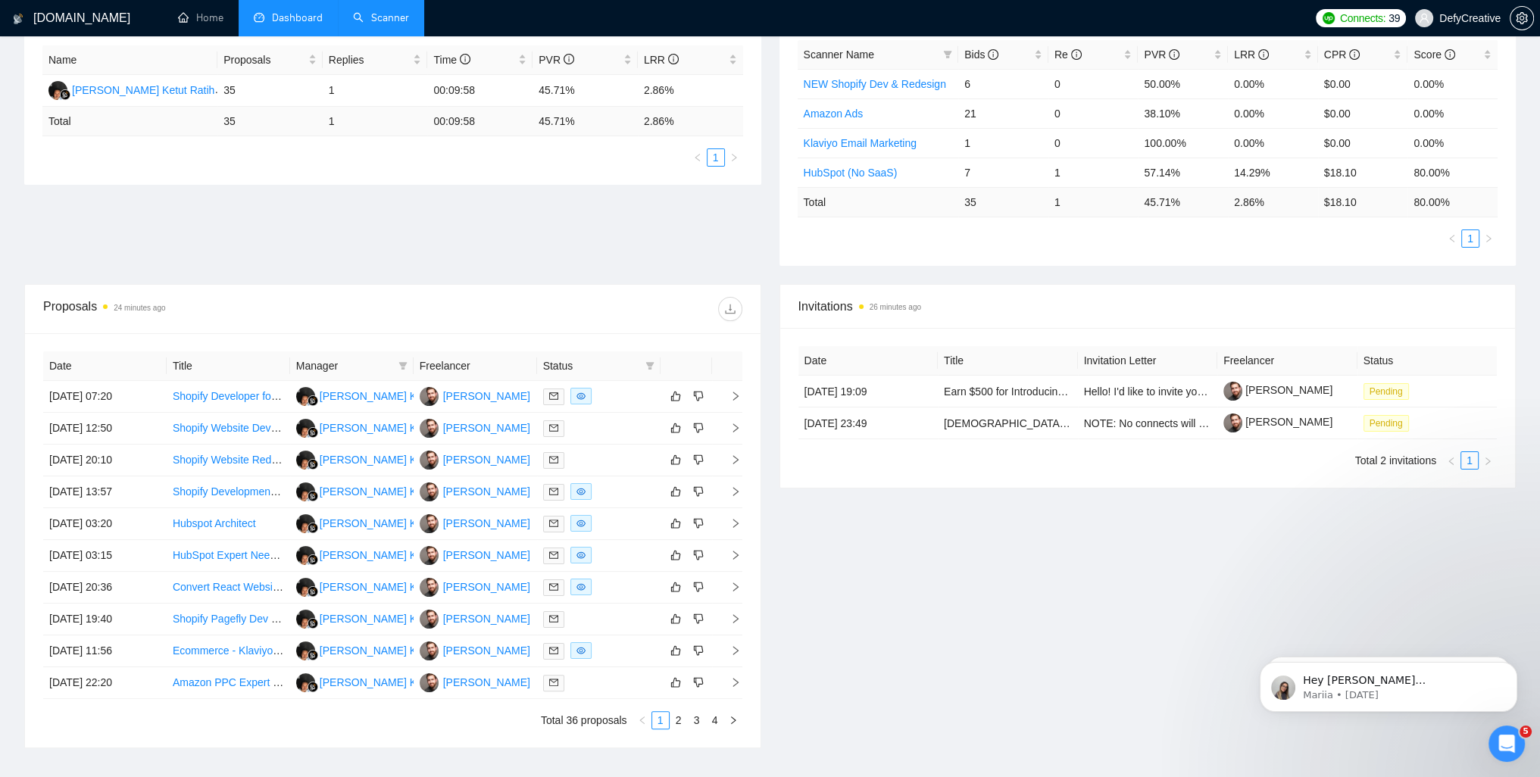
scroll to position [303, 0]
